Goal: Contribute content

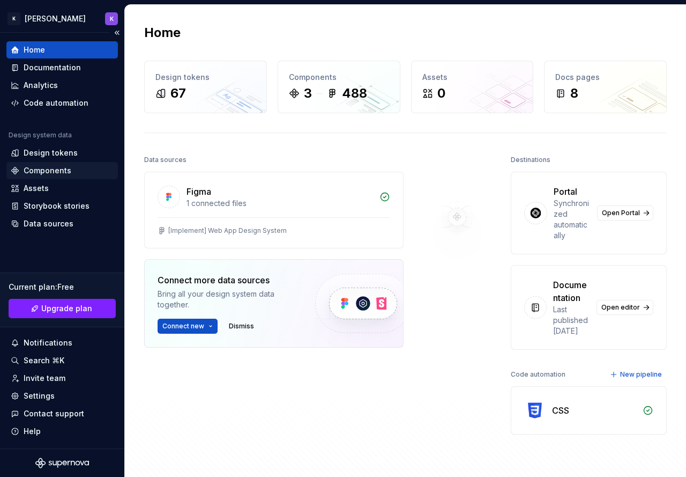
click at [73, 174] on div "Components" at bounding box center [62, 170] width 103 height 11
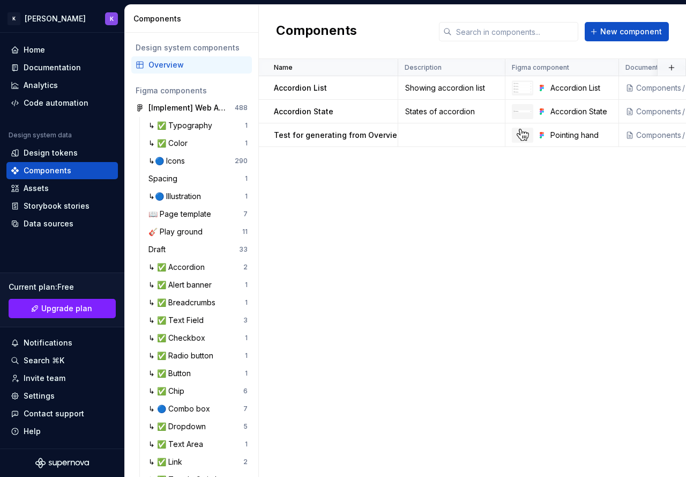
click at [612, 19] on div "Components New component" at bounding box center [472, 32] width 427 height 54
click at [617, 29] on span "New component" at bounding box center [631, 31] width 62 height 11
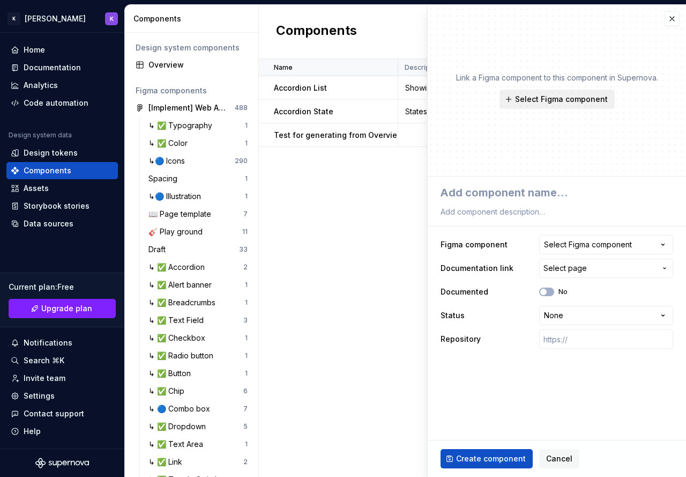
click at [554, 105] on button "Select Figma component" at bounding box center [557, 99] width 115 height 19
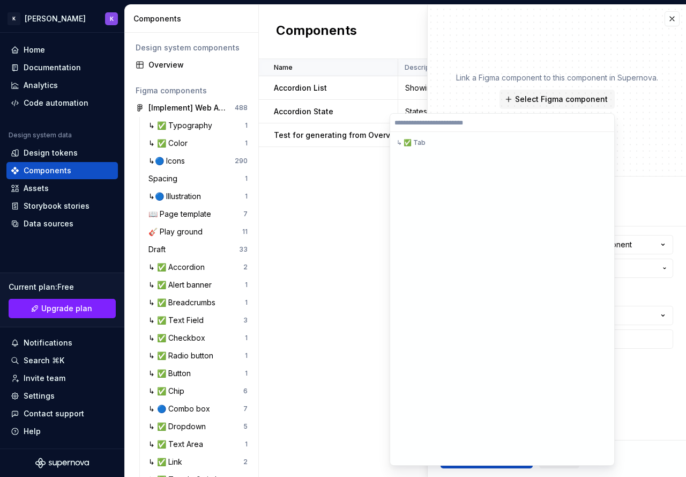
scroll to position [11648, 0]
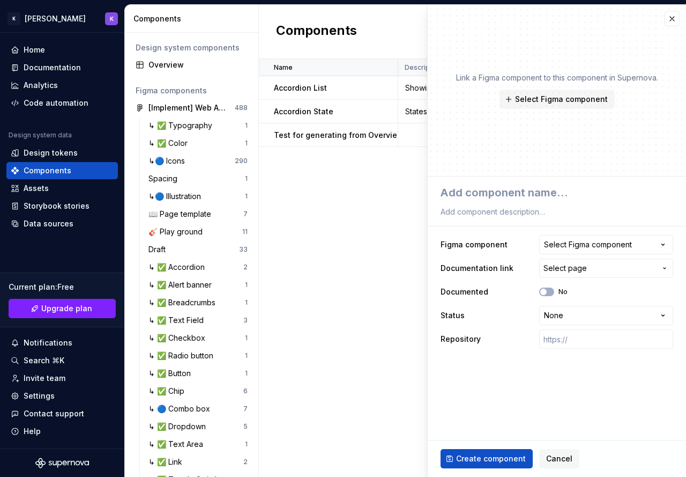
click at [317, 196] on div "Name Description Figma component Documentation link Documented Status Repositor…" at bounding box center [472, 268] width 427 height 418
click at [339, 226] on div "Name Description Figma component Documentation link Documented Status Repositor…" at bounding box center [472, 268] width 427 height 418
type textarea "*"
